Goal: Task Accomplishment & Management: Manage account settings

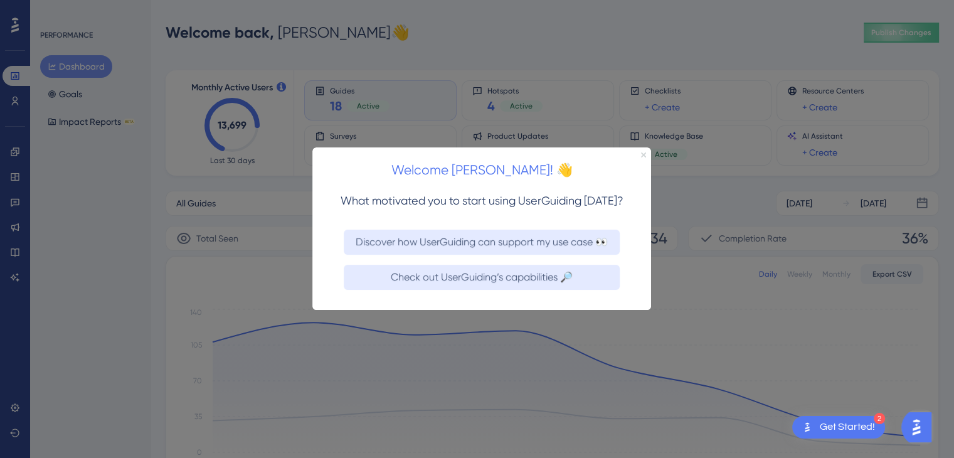
click at [641, 154] on icon "Close Preview" at bounding box center [643, 154] width 5 height 5
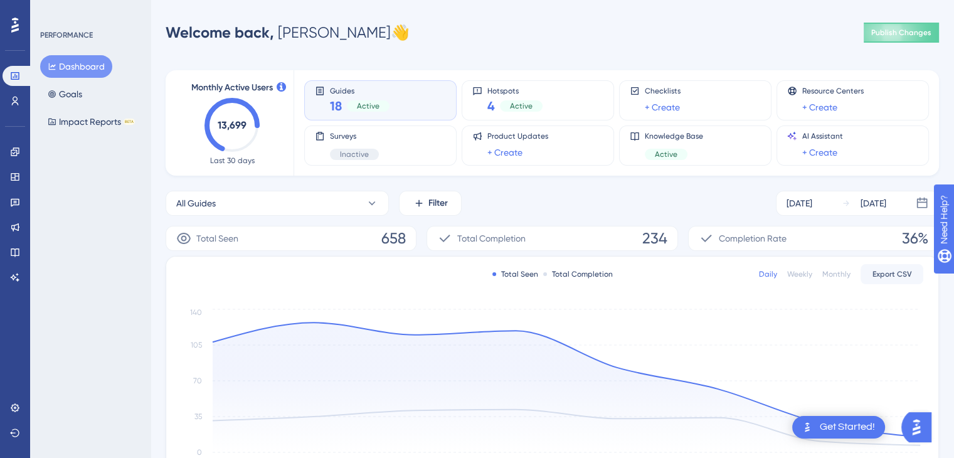
click at [91, 90] on div "Dashboard Goals Impact Reports BETA" at bounding box center [91, 94] width 102 height 78
click at [78, 95] on button "Goals" at bounding box center [65, 94] width 50 height 23
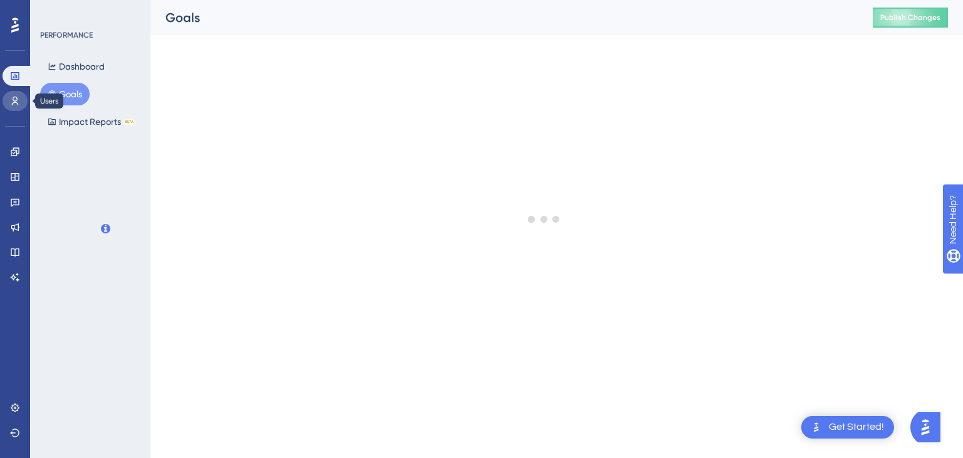
click at [10, 100] on icon at bounding box center [15, 101] width 10 height 10
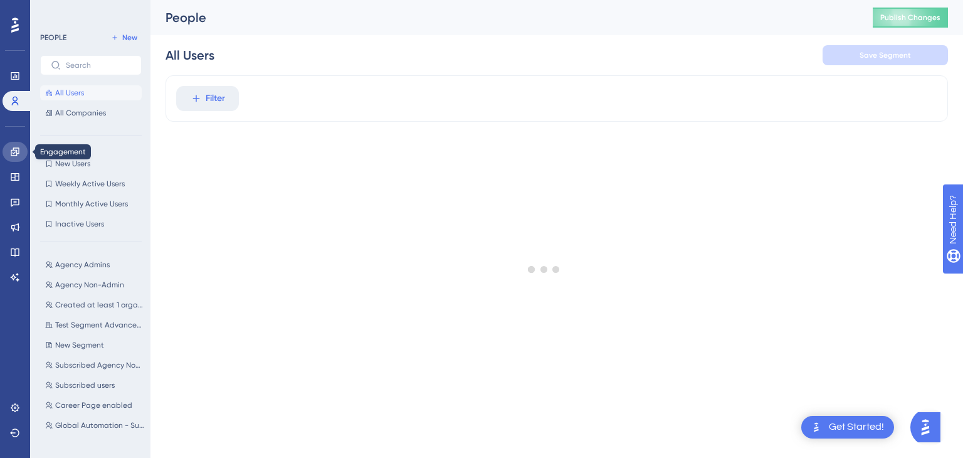
click at [13, 156] on icon at bounding box center [15, 152] width 10 height 10
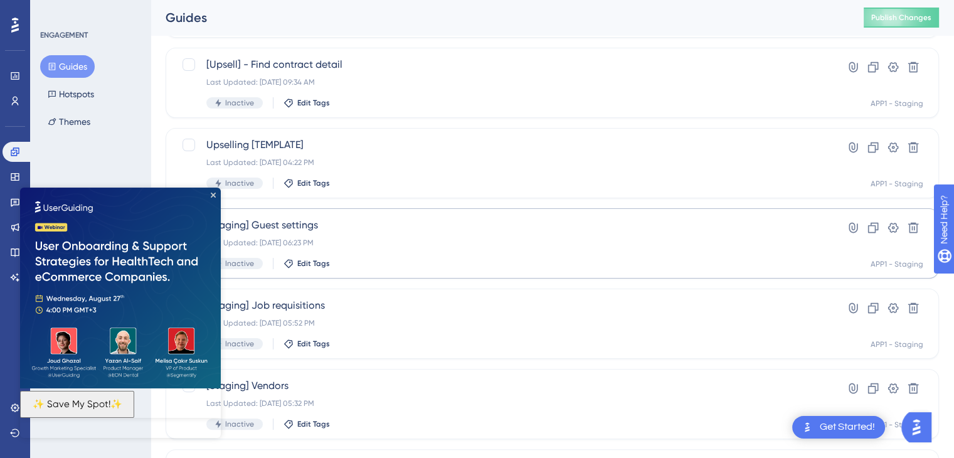
scroll to position [251, 0]
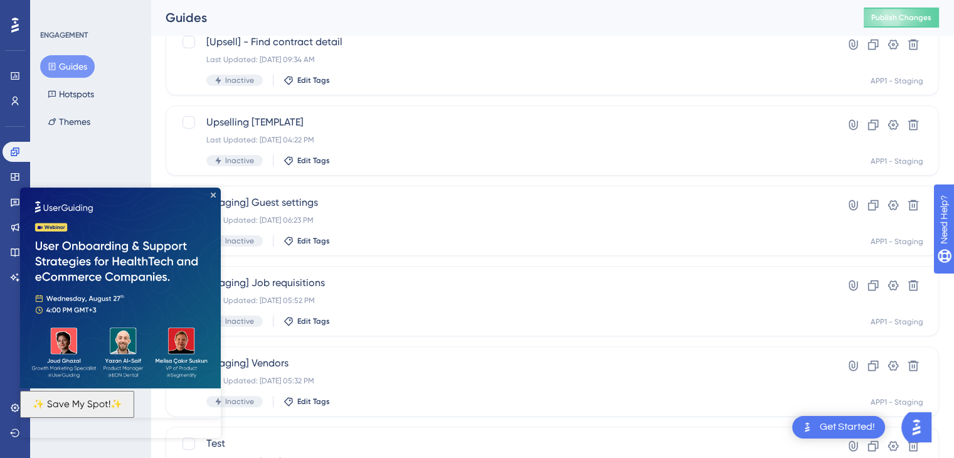
click at [210, 196] on img at bounding box center [120, 288] width 201 height 201
click at [211, 193] on icon "Close Preview" at bounding box center [213, 195] width 5 height 5
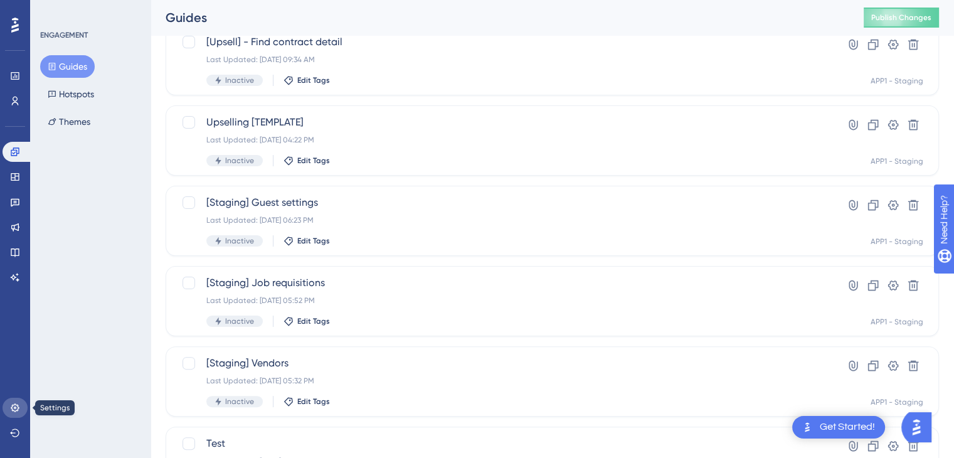
click at [14, 400] on link at bounding box center [15, 408] width 25 height 20
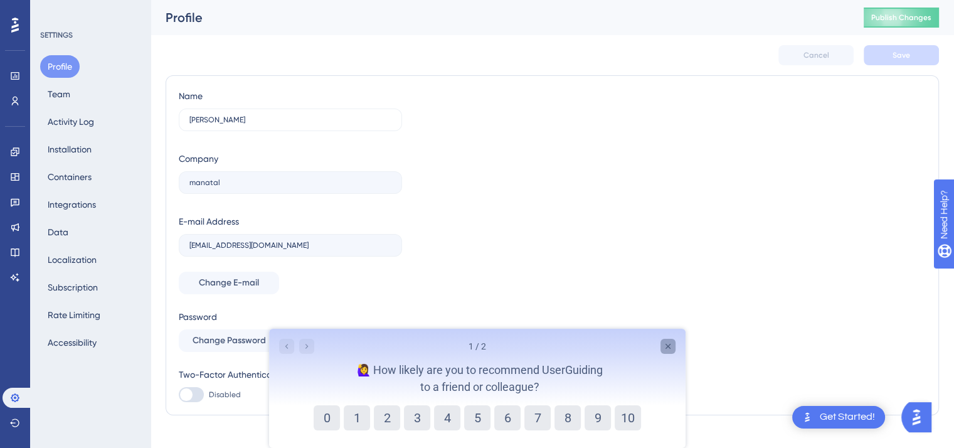
click at [669, 349] on icon "Close survey" at bounding box center [667, 346] width 10 height 10
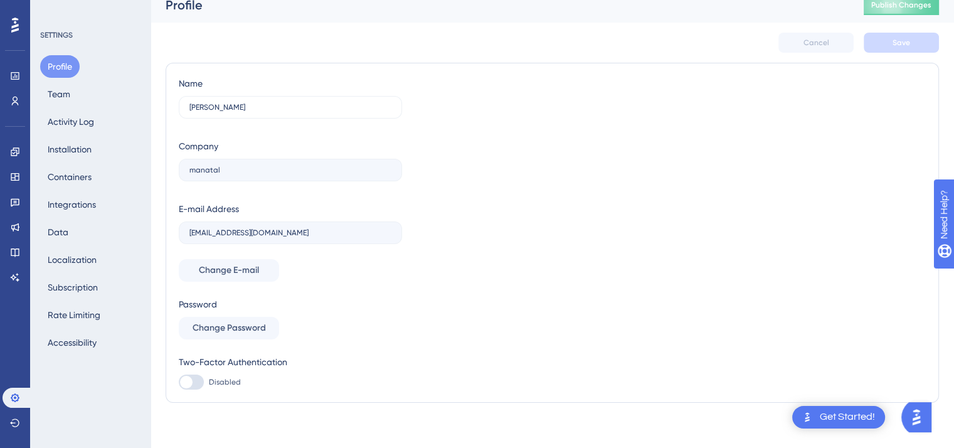
scroll to position [17, 0]
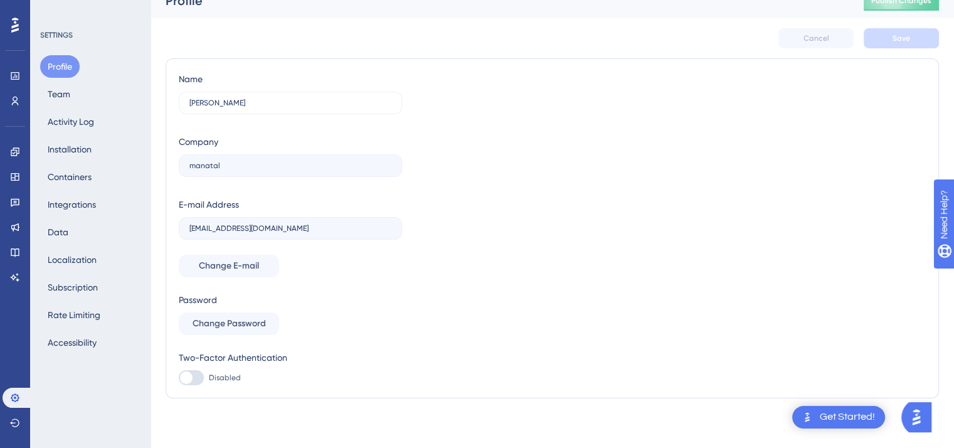
click at [188, 377] on div at bounding box center [186, 377] width 13 height 13
click at [179, 378] on input "Disabled" at bounding box center [178, 378] width 1 height 1
checkbox input "false"
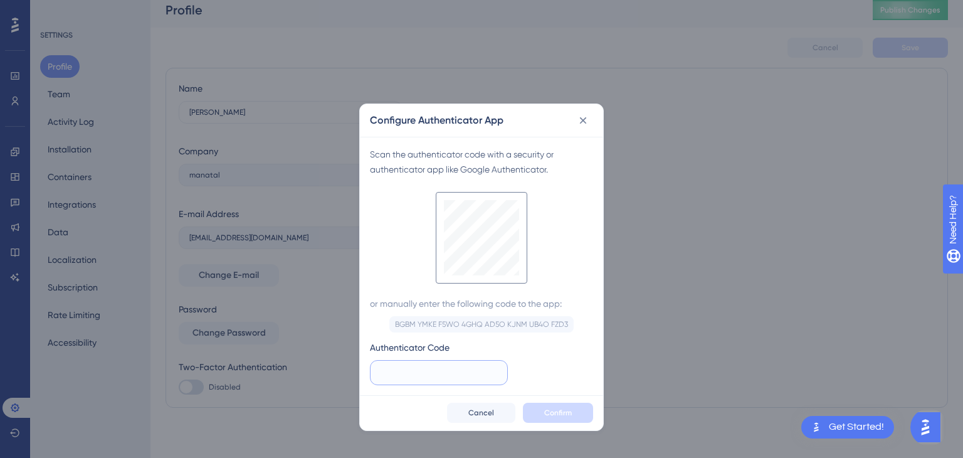
click at [439, 373] on input "text" at bounding box center [439, 373] width 117 height 14
type input "518 605"
click at [552, 412] on span "Confirm" at bounding box center [558, 413] width 28 height 10
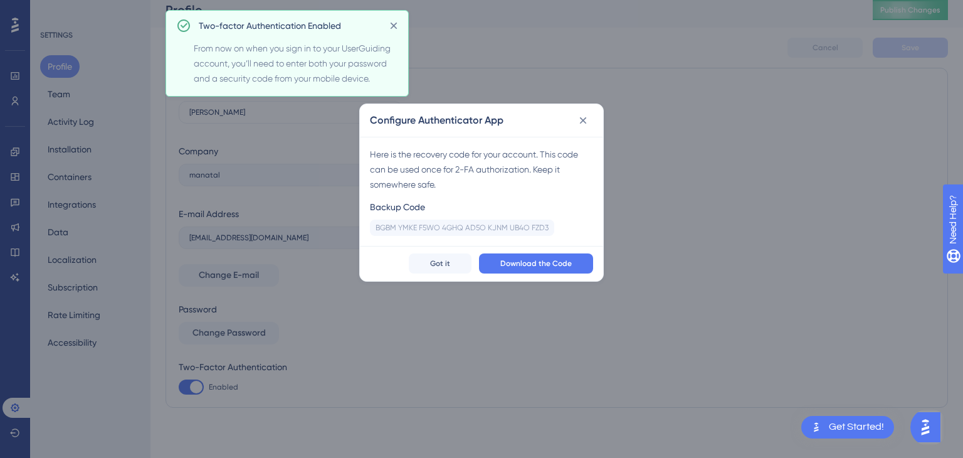
checkbox input "true"
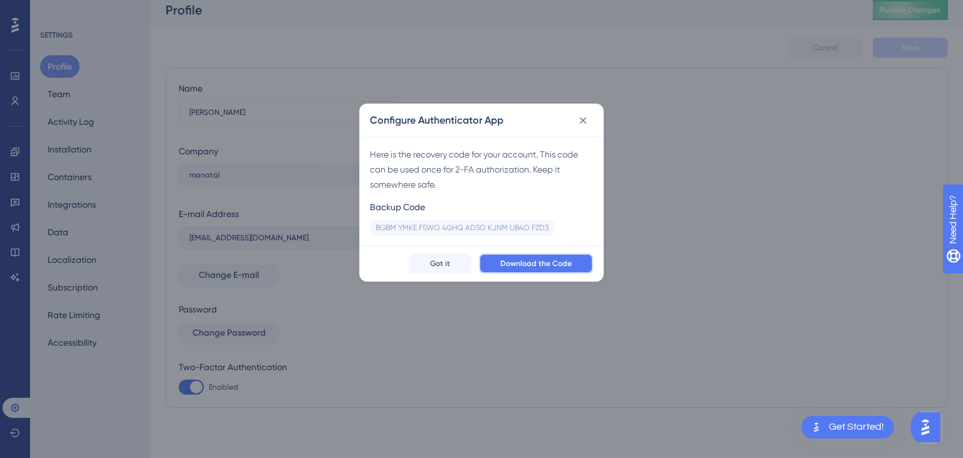
click at [537, 264] on span "Download the Code" at bounding box center [537, 263] width 72 height 10
click at [541, 157] on div "Here is the recovery code for your account. This code can be used once for 2-FA…" at bounding box center [481, 169] width 223 height 45
click at [581, 121] on icon at bounding box center [583, 120] width 13 height 13
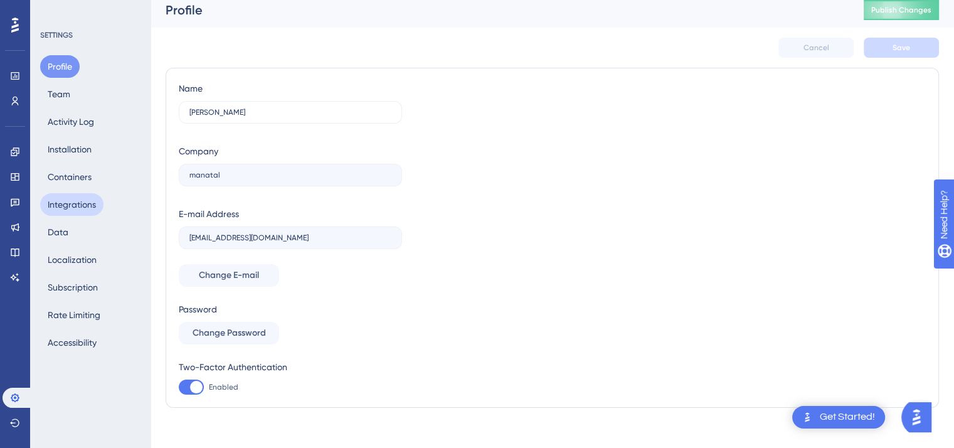
click at [93, 206] on button "Integrations" at bounding box center [71, 204] width 63 height 23
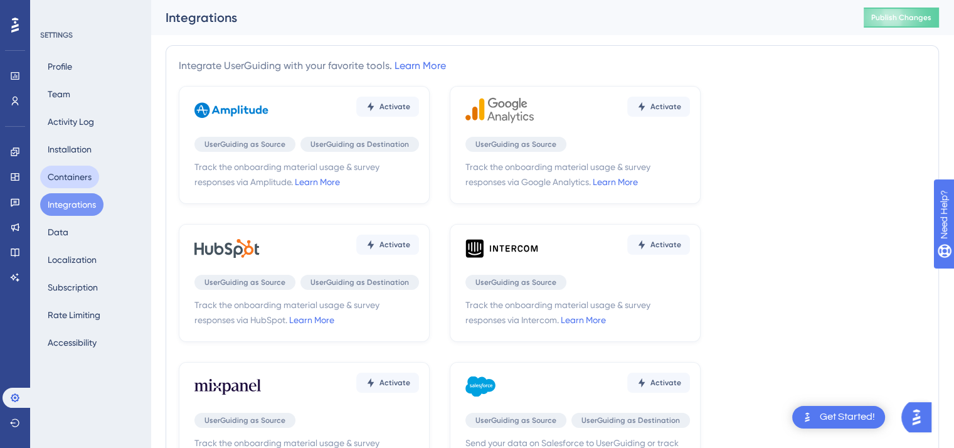
click at [76, 174] on button "Containers" at bounding box center [69, 177] width 59 height 23
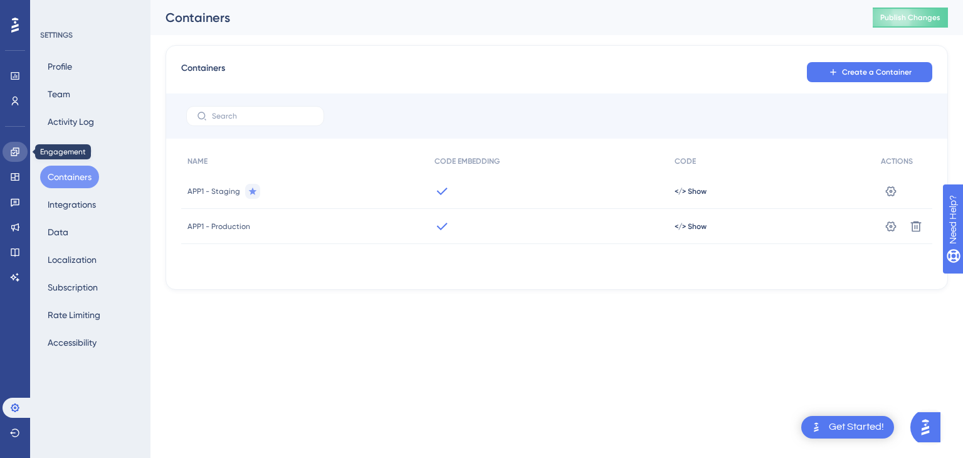
click at [13, 147] on icon at bounding box center [15, 152] width 10 height 10
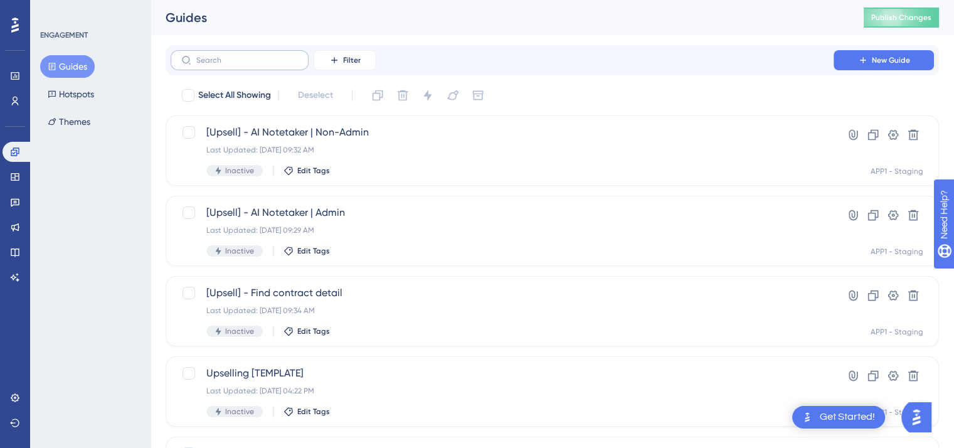
click at [232, 65] on label at bounding box center [240, 60] width 138 height 20
click at [232, 65] on input "text" at bounding box center [247, 60] width 102 height 9
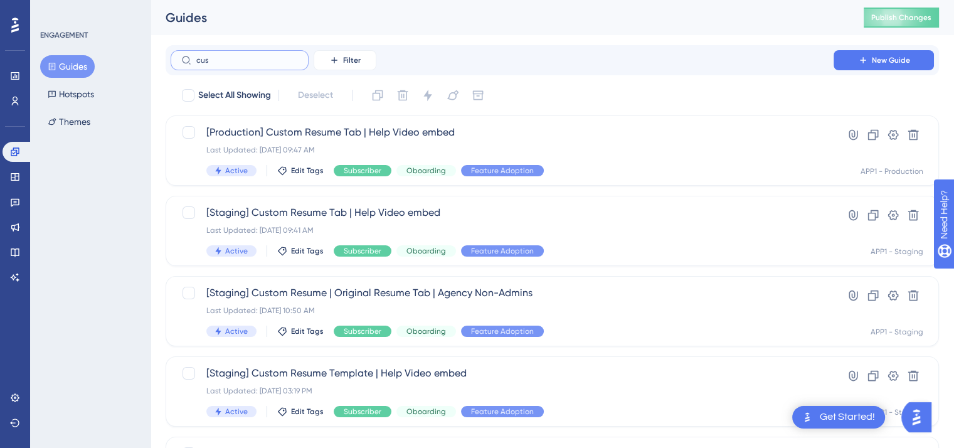
type input "cuso"
checkbox input "true"
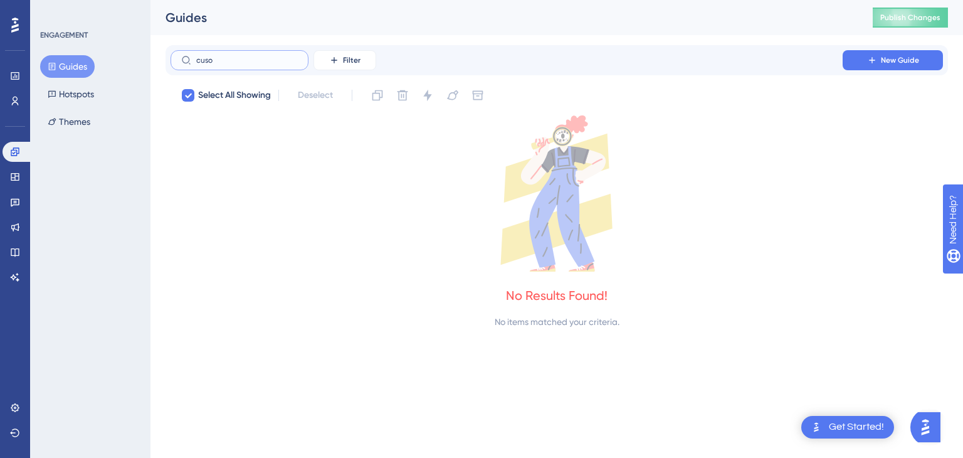
type input "cus"
checkbox input "false"
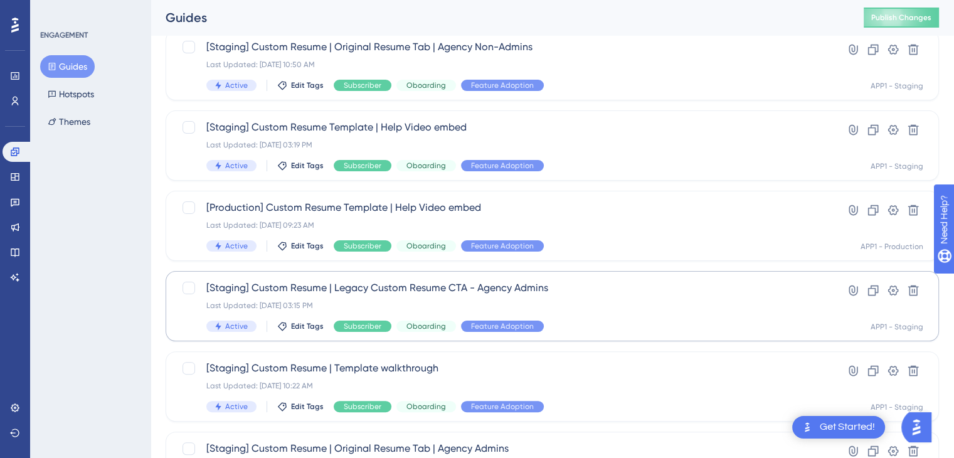
scroll to position [314, 0]
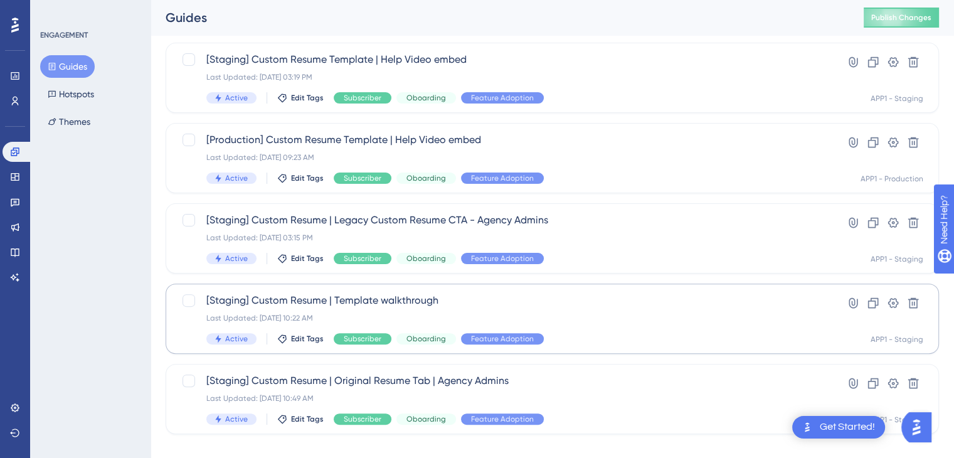
type input "custom resume"
click at [407, 298] on span "[Staging] Custom Resume | Template walkthrough" at bounding box center [501, 300] width 591 height 15
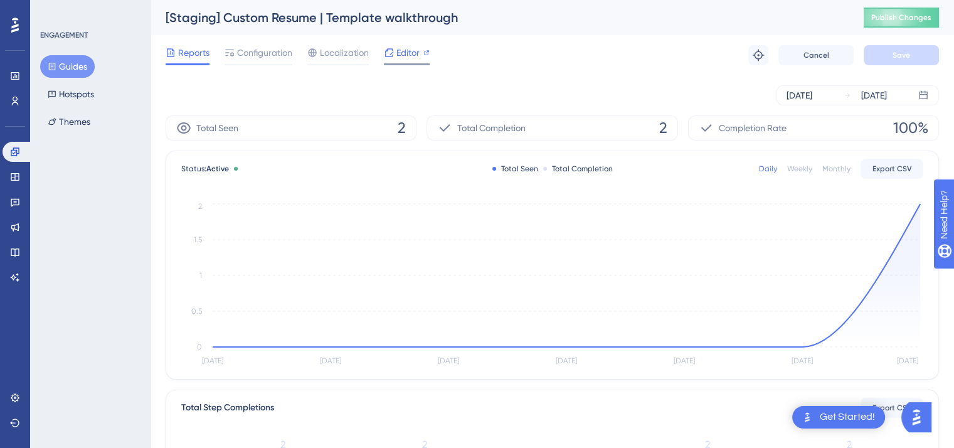
click at [402, 48] on span "Editor" at bounding box center [407, 52] width 23 height 15
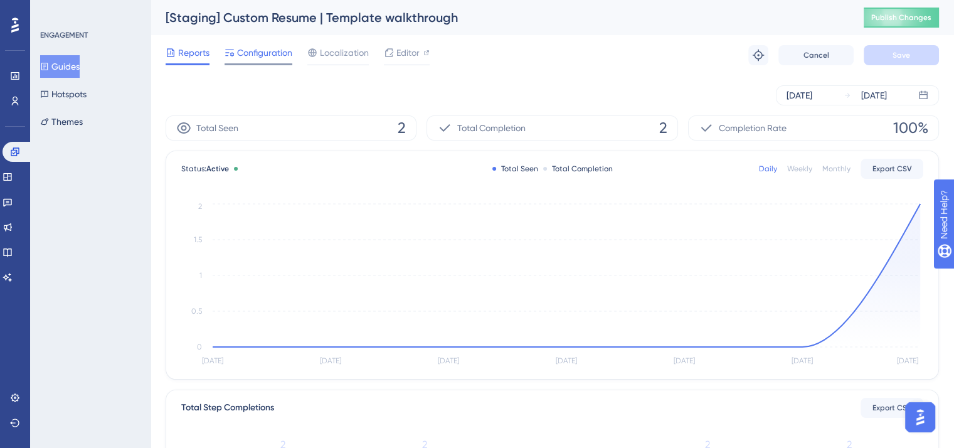
click at [277, 56] on span "Configuration" at bounding box center [264, 52] width 55 height 15
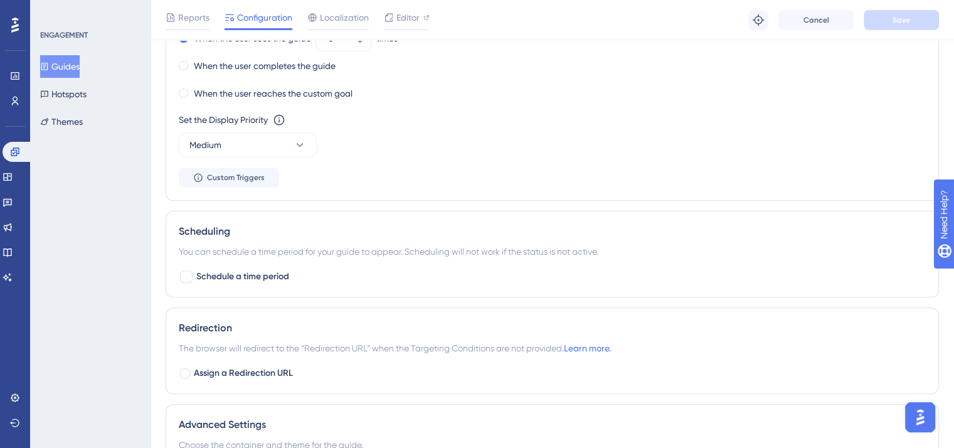
scroll to position [931, 0]
